Goal: Task Accomplishment & Management: Manage account settings

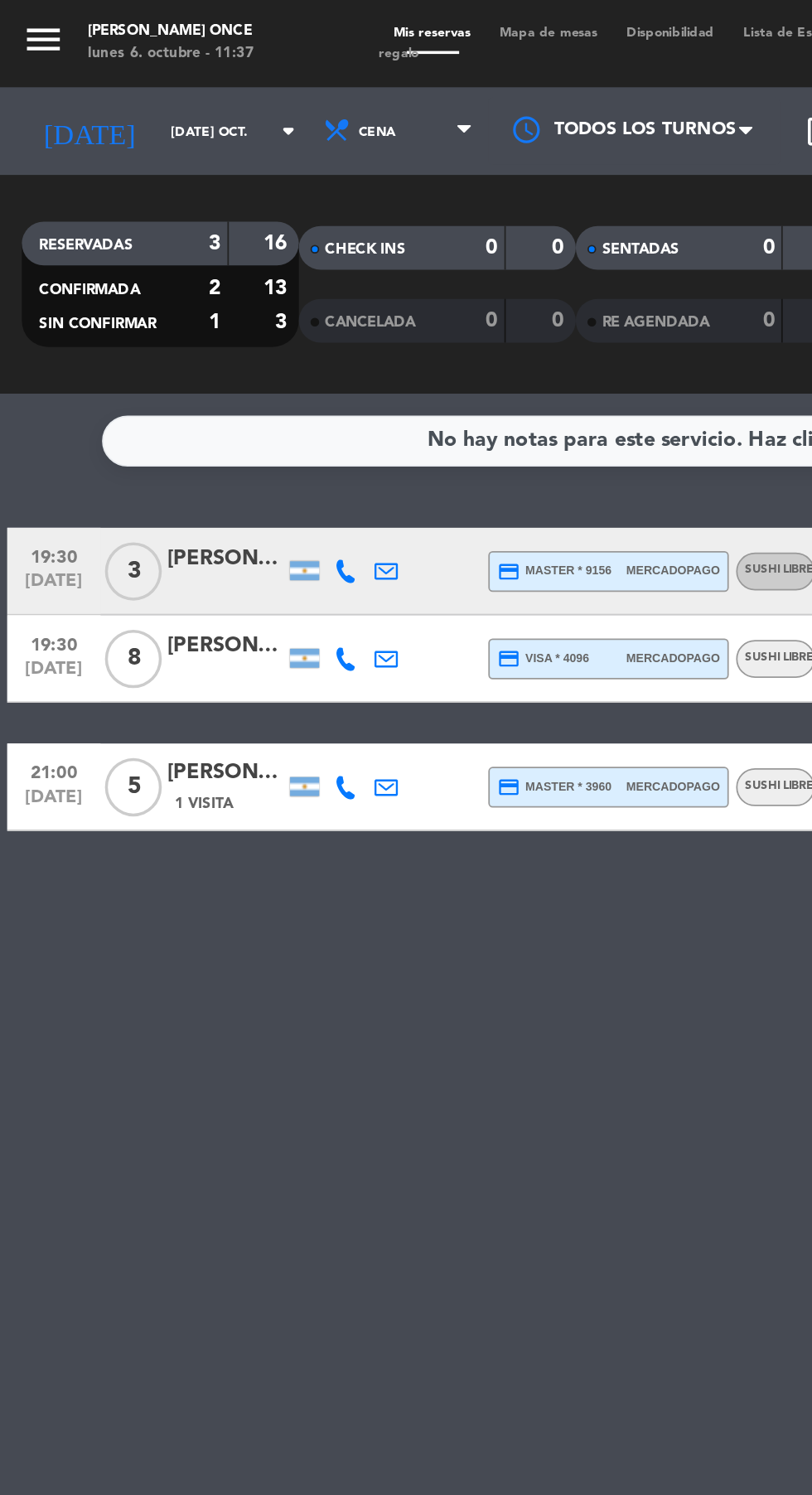
click at [88, 81] on input "[DATE] oct." at bounding box center [140, 75] width 104 height 26
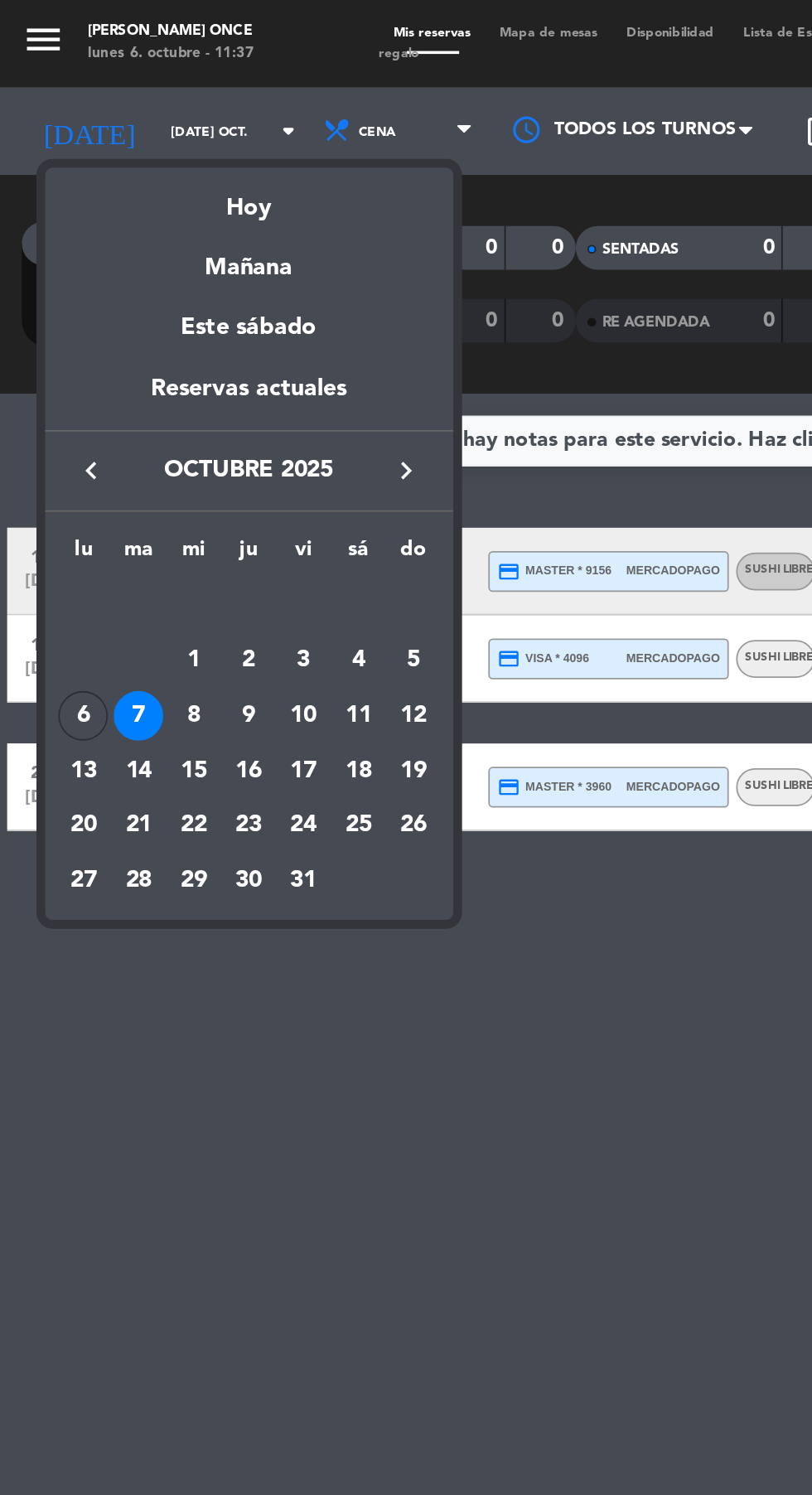
click at [366, 683] on div at bounding box center [406, 747] width 812 height 1495
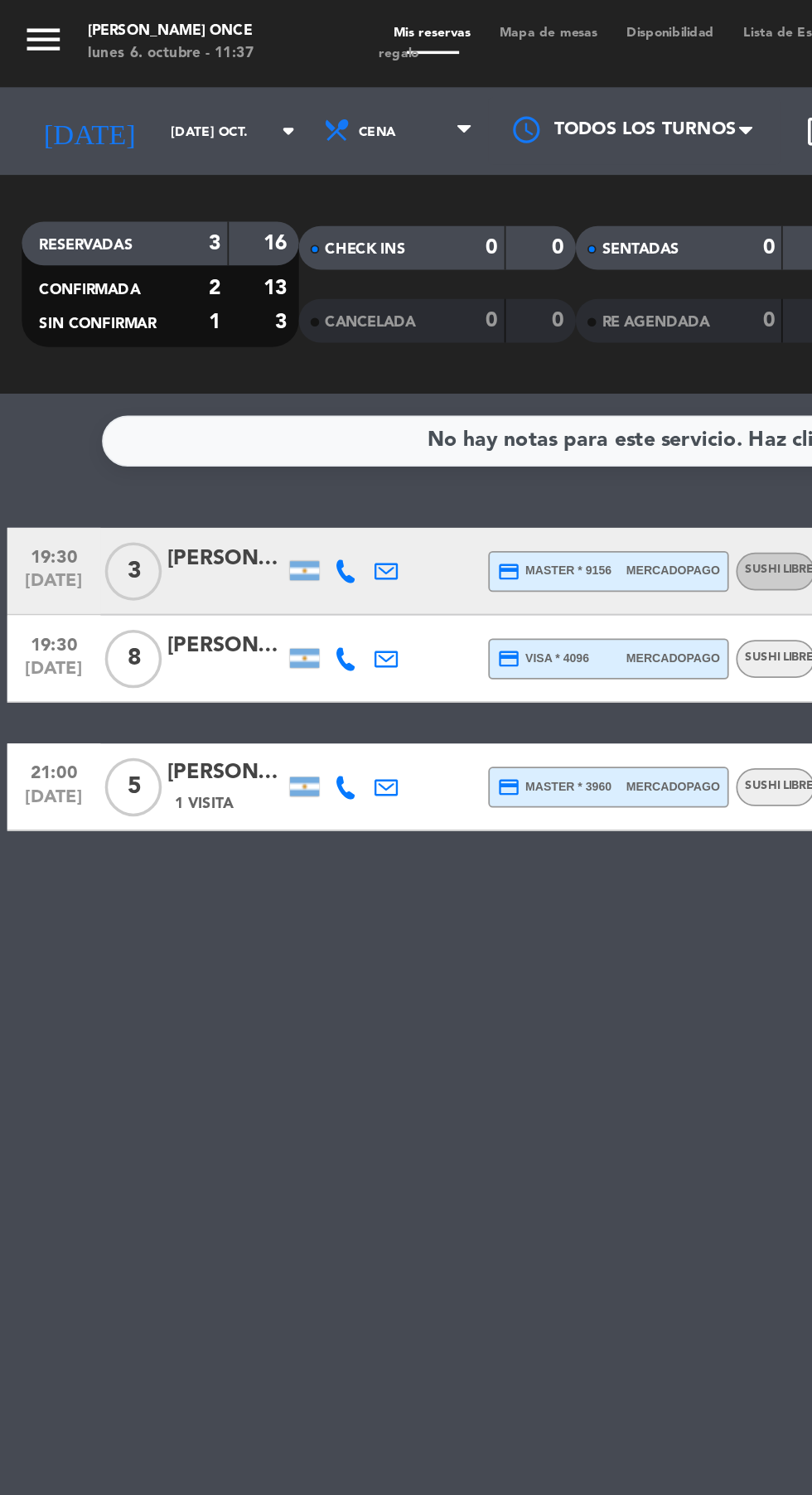
click at [64, 377] on span "8" at bounding box center [75, 375] width 33 height 33
click at [89, 389] on div "8 Sushikoi once" at bounding box center [75, 374] width 38 height 49
click at [105, 387] on div at bounding box center [127, 383] width 66 height 13
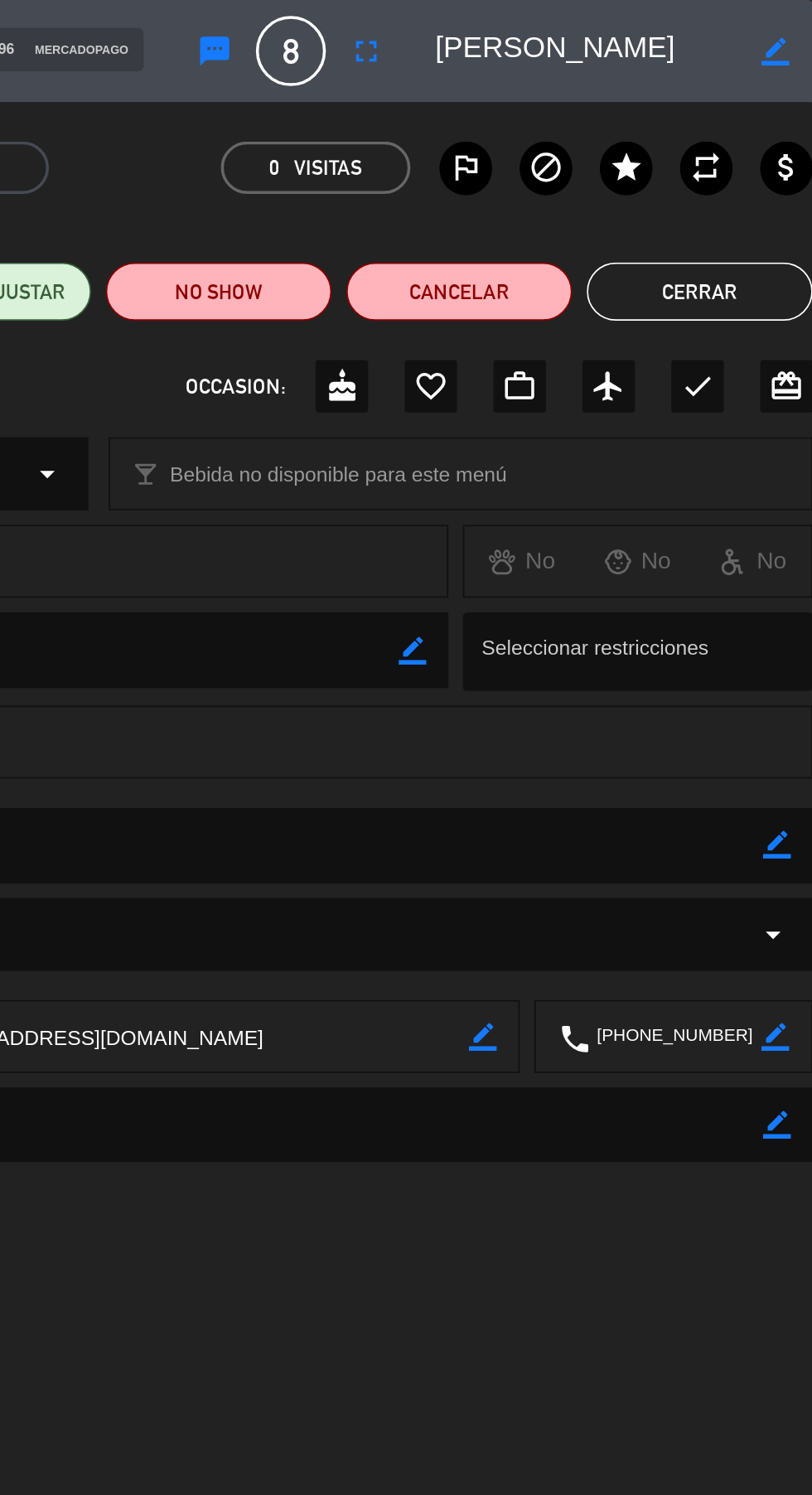
click at [567, 61] on div "confirmation_number agNvy7 cloud_done ORGÁNICA CONFIRMADA 0 Visitas outlined_fl…" at bounding box center [406, 95] width 812 height 74
click at [566, 37] on icon "fullscreen" at bounding box center [558, 28] width 20 height 20
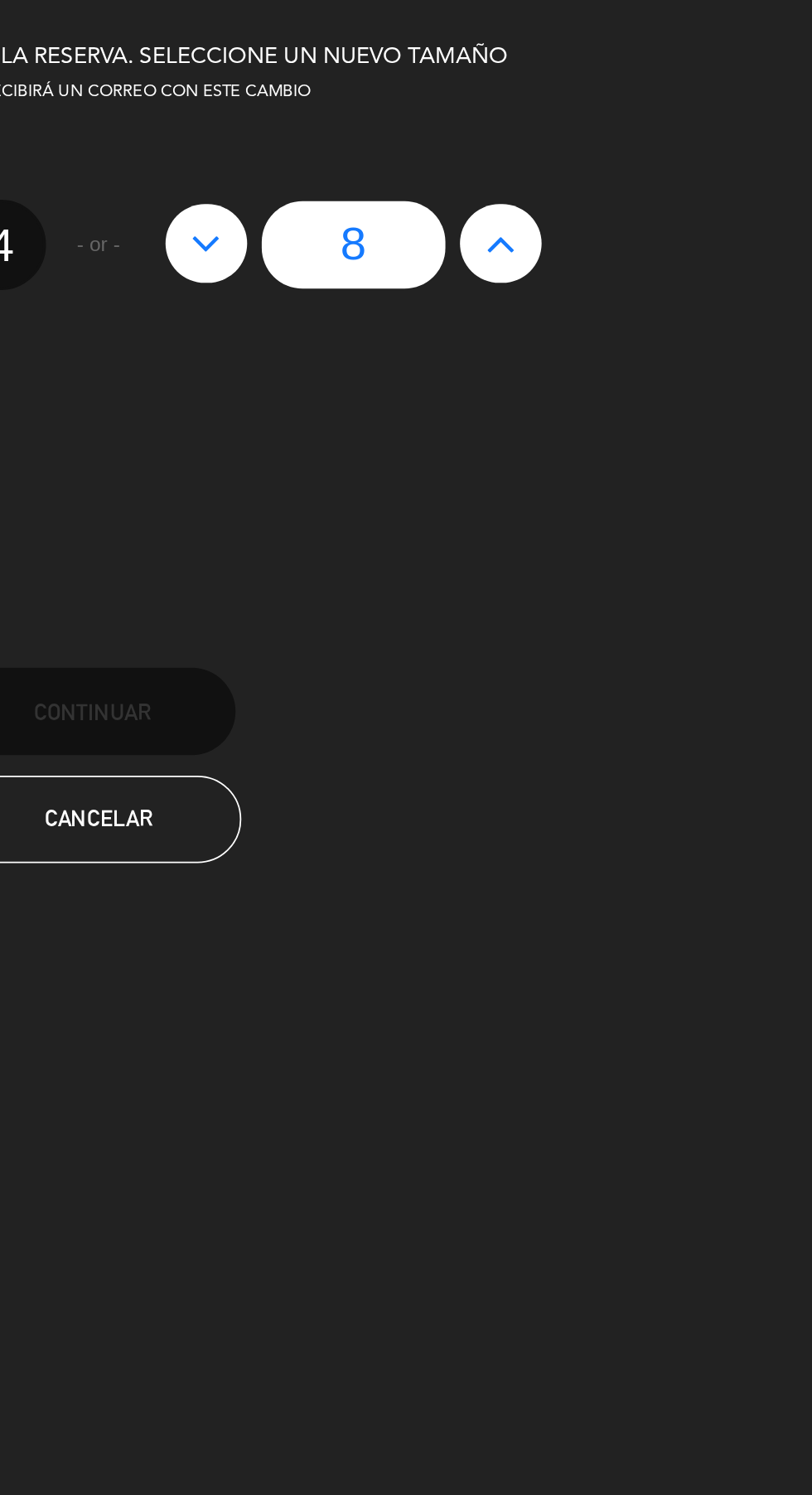
click at [469, 145] on icon at bounding box center [467, 139] width 18 height 27
type input "7"
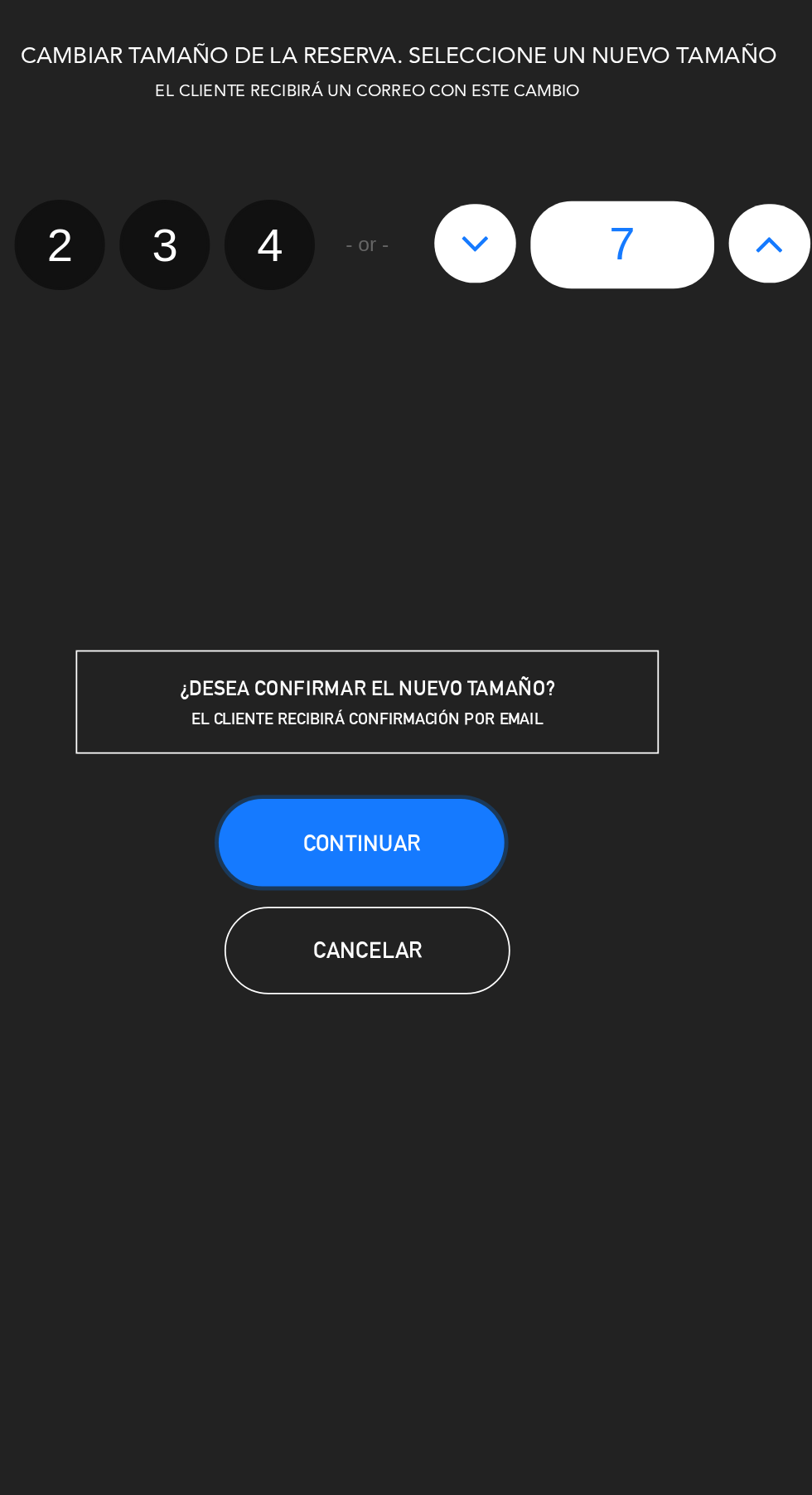
click at [359, 476] on button "Continuar" at bounding box center [403, 478] width 163 height 49
